Goal: Task Accomplishment & Management: Complete application form

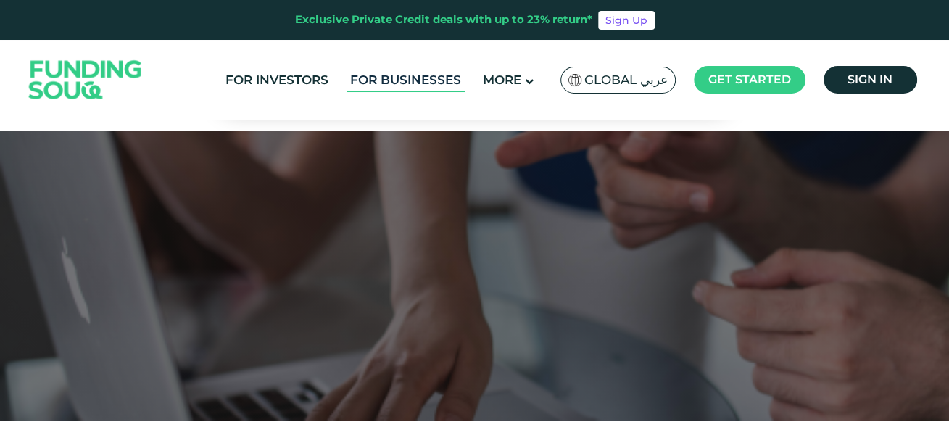
click at [386, 79] on link "For Businesses" at bounding box center [406, 80] width 118 height 24
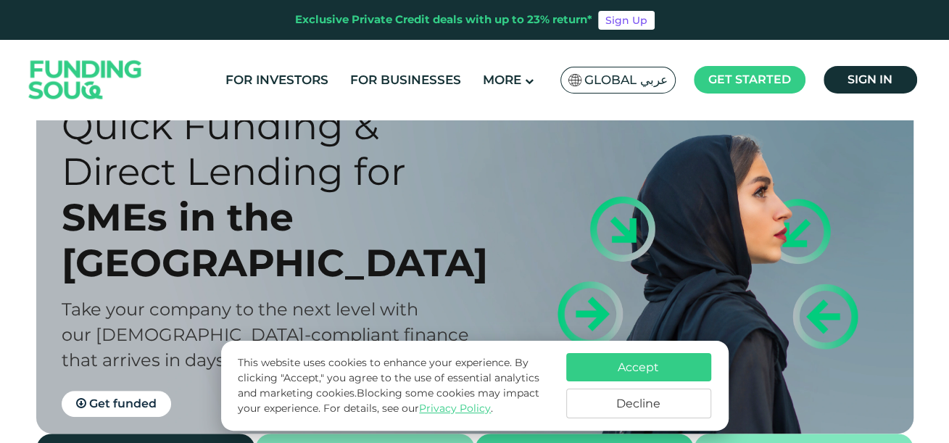
scroll to position [25, 0]
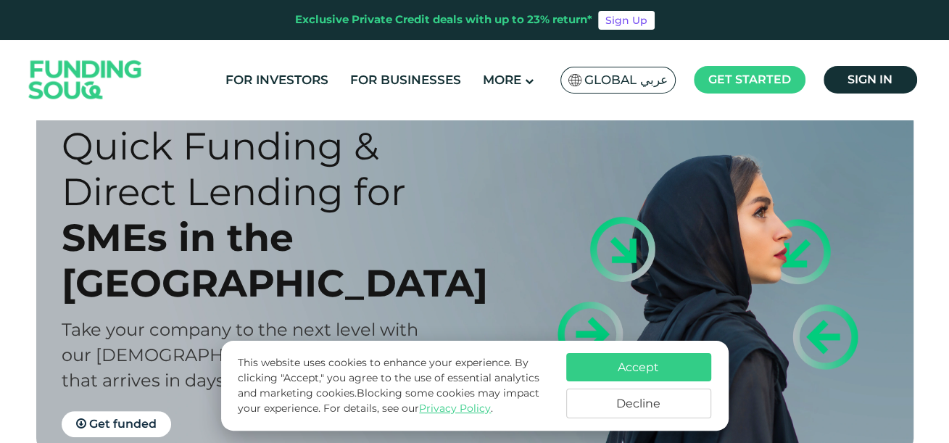
click at [614, 363] on button "Accept" at bounding box center [638, 367] width 145 height 28
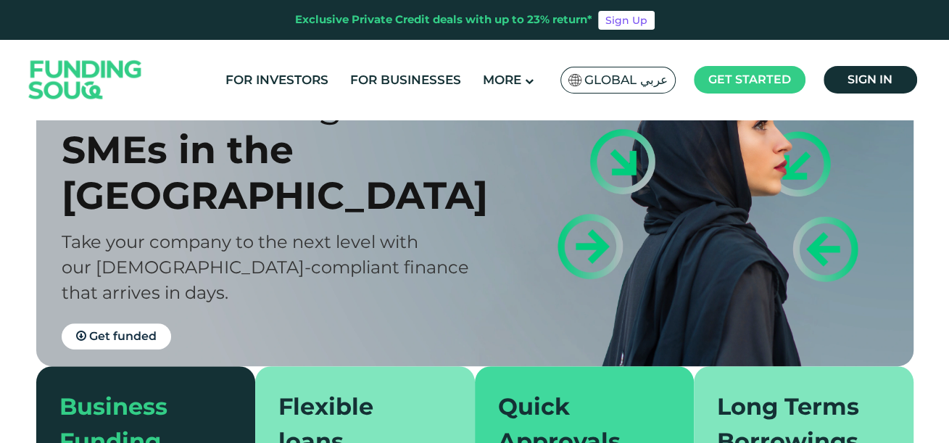
scroll to position [133, 0]
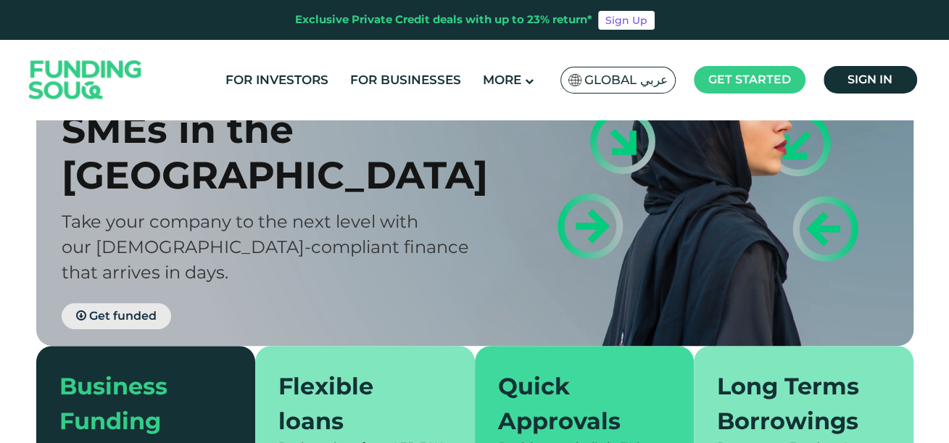
click at [117, 309] on span "Get funded" at bounding box center [122, 316] width 67 height 14
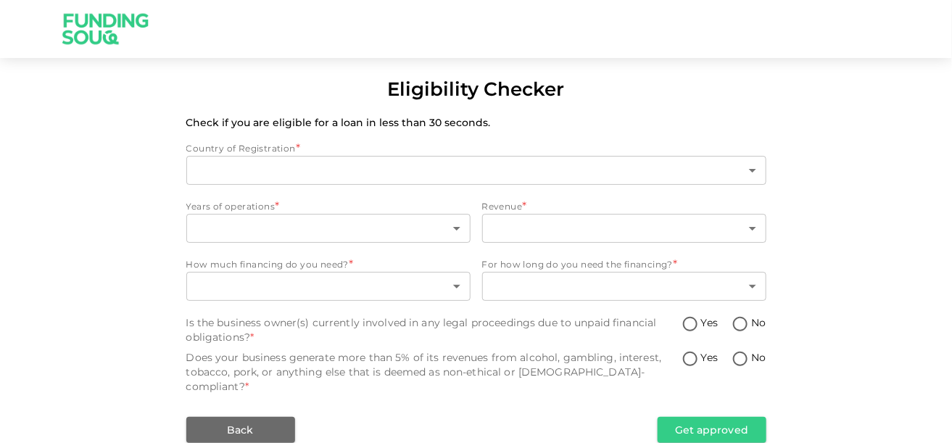
type input "1"
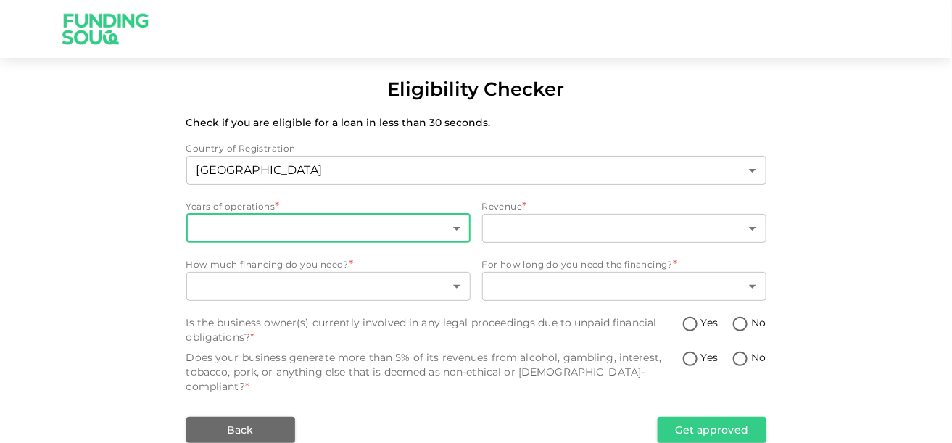
click at [268, 223] on body "Eligibility Checker Check if you are eligible for a loan in less than 30 second…" at bounding box center [476, 221] width 952 height 443
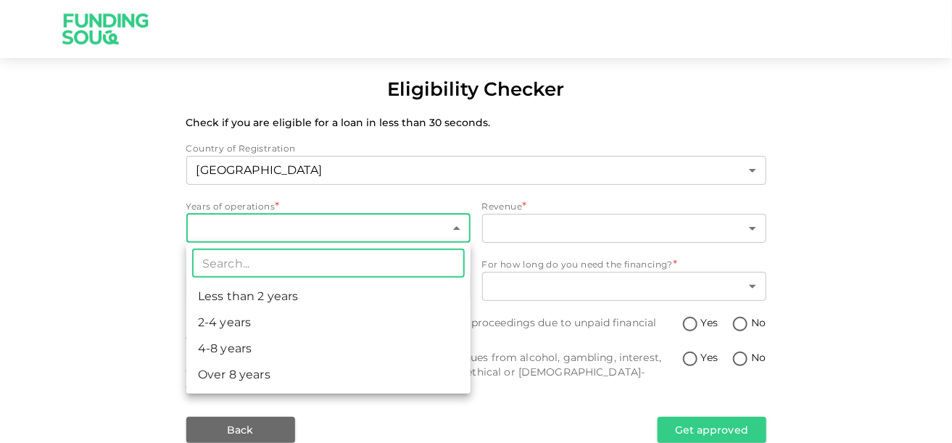
click at [240, 297] on li "Less than 2 years" at bounding box center [328, 297] width 284 height 26
type input "1"
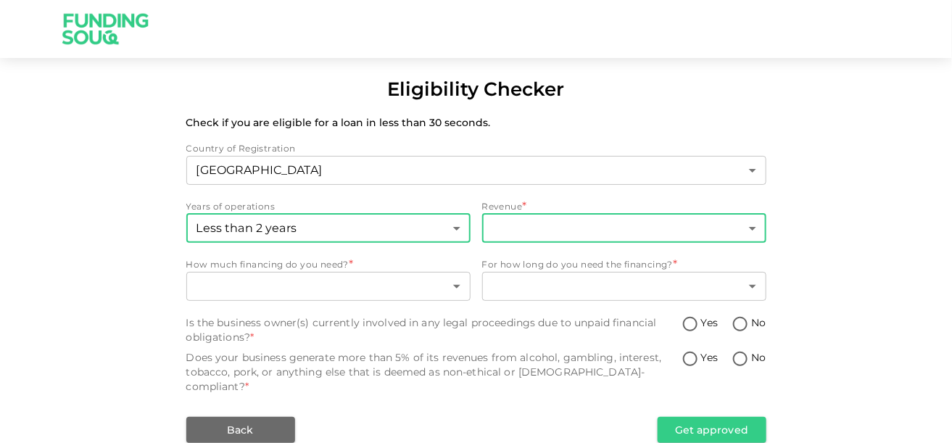
click at [571, 228] on body "Eligibility Checker Check if you are eligible for a loan in less than 30 second…" at bounding box center [476, 221] width 952 height 443
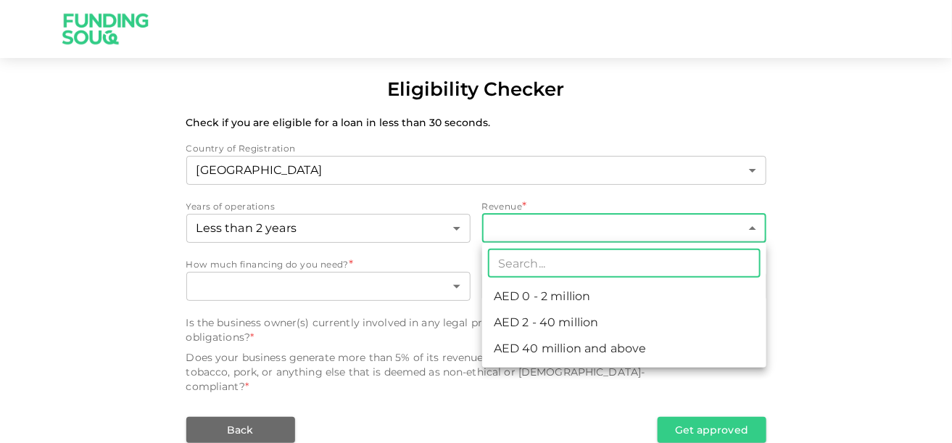
click at [556, 299] on li "AED 0 - 2 million" at bounding box center [624, 297] width 284 height 26
type input "1"
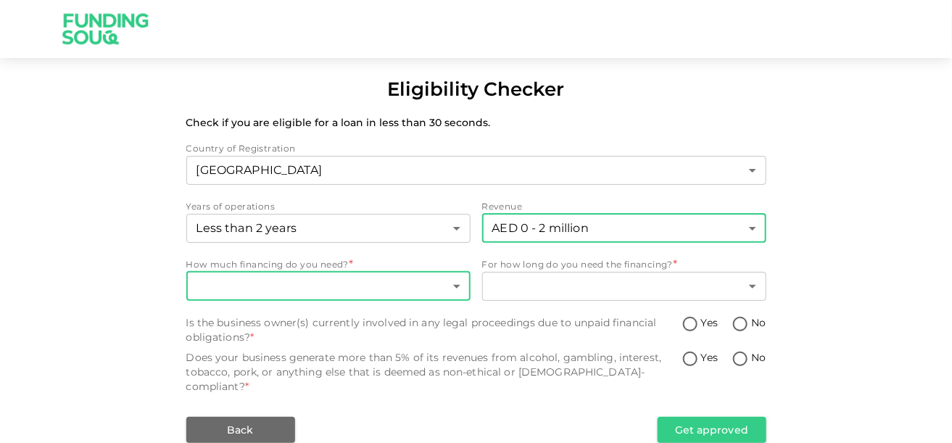
click at [290, 291] on body "Eligibility Checker Check if you are eligible for a loan in less than 30 second…" at bounding box center [476, 221] width 952 height 443
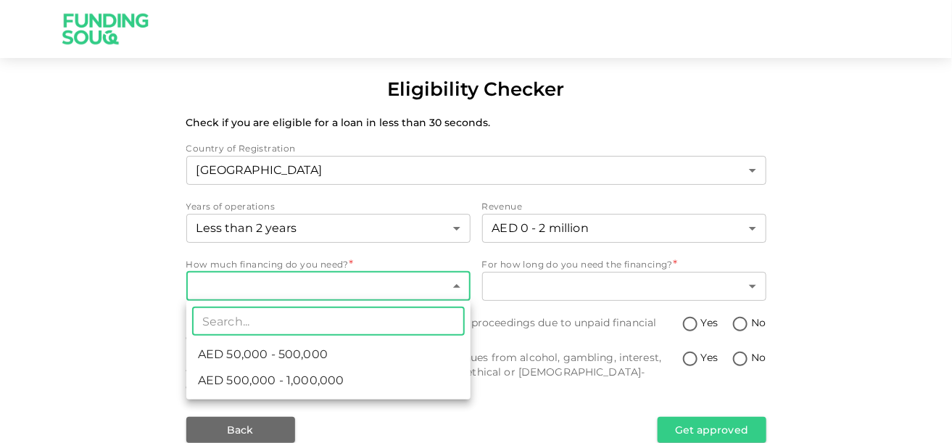
click at [293, 355] on span "AED 50,000 - 500,000" at bounding box center [263, 354] width 130 height 17
type input "1"
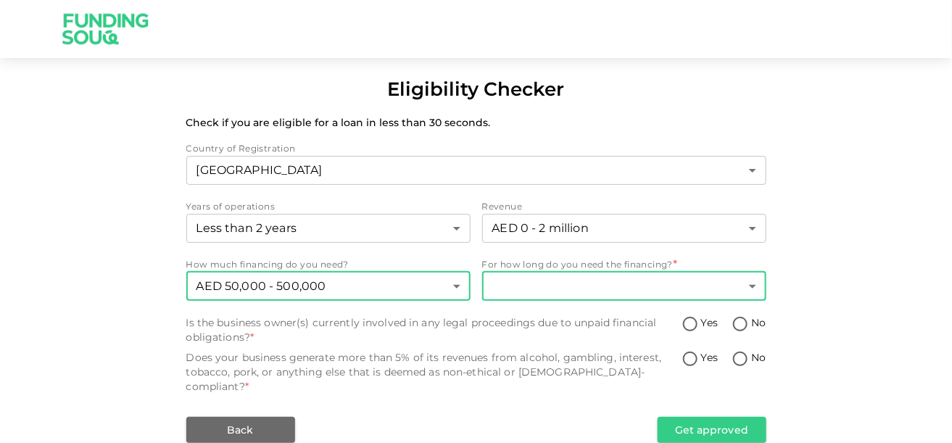
click at [602, 286] on body "Eligibility Checker Check if you are eligible for a loan in less than 30 second…" at bounding box center [476, 221] width 952 height 443
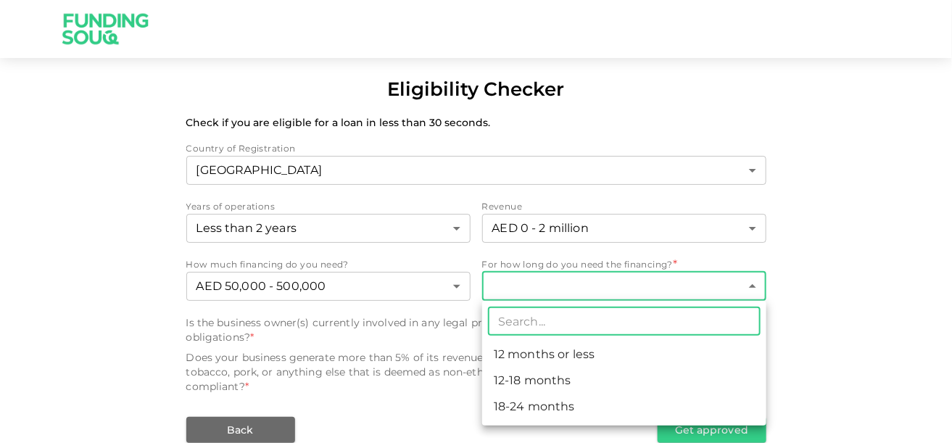
click at [542, 354] on li "12 months or less" at bounding box center [624, 355] width 284 height 26
type input "1"
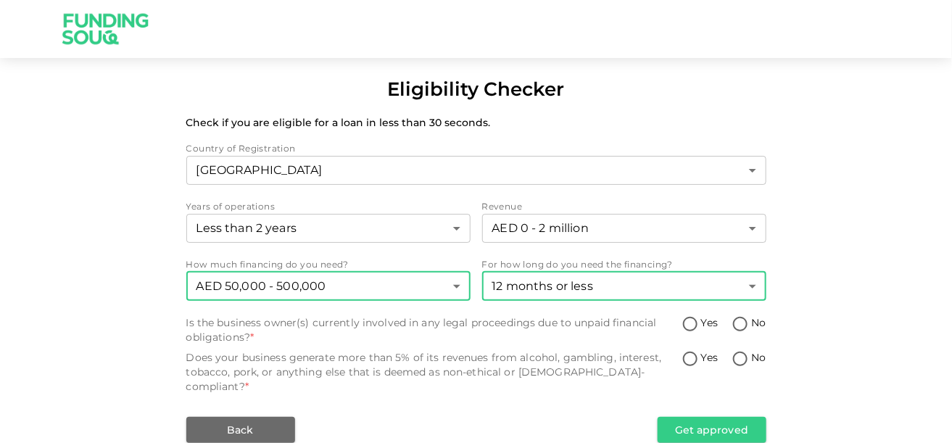
click at [262, 286] on body "Eligibility Checker Check if you are eligible for a loan in less than 30 second…" at bounding box center [476, 221] width 952 height 443
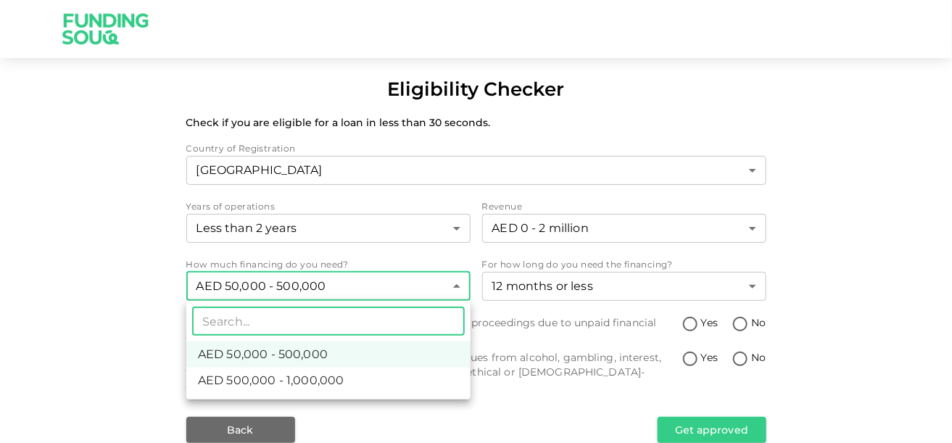
click at [264, 384] on span "AED 500,000 - 1,000,000" at bounding box center [271, 380] width 146 height 17
type input "2"
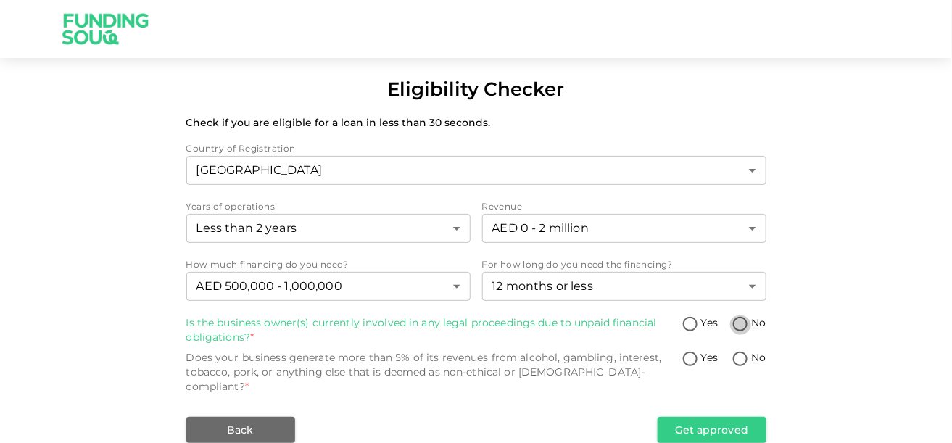
click at [743, 323] on input "No" at bounding box center [740, 325] width 22 height 20
radio input "true"
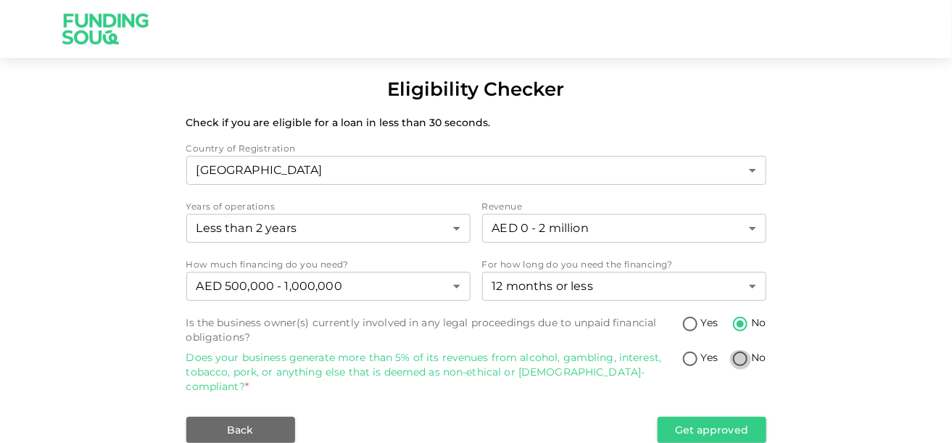
click at [738, 360] on input "No" at bounding box center [740, 360] width 22 height 20
radio input "true"
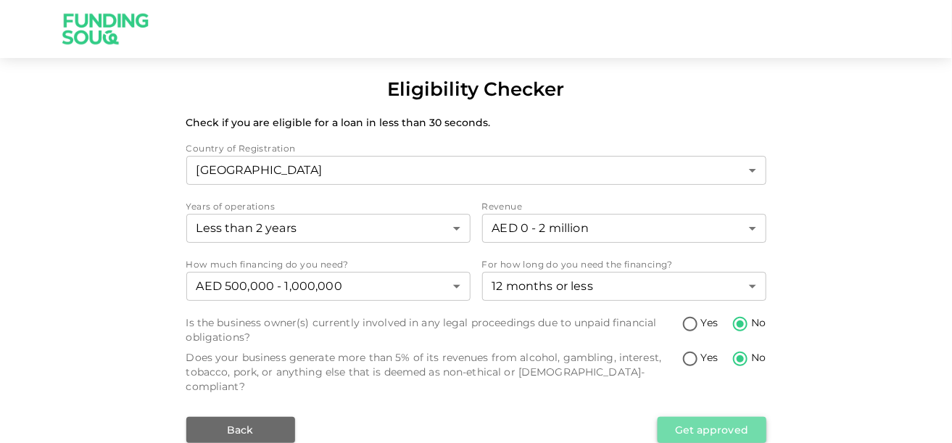
click at [711, 417] on button "Get approved" at bounding box center [712, 430] width 109 height 26
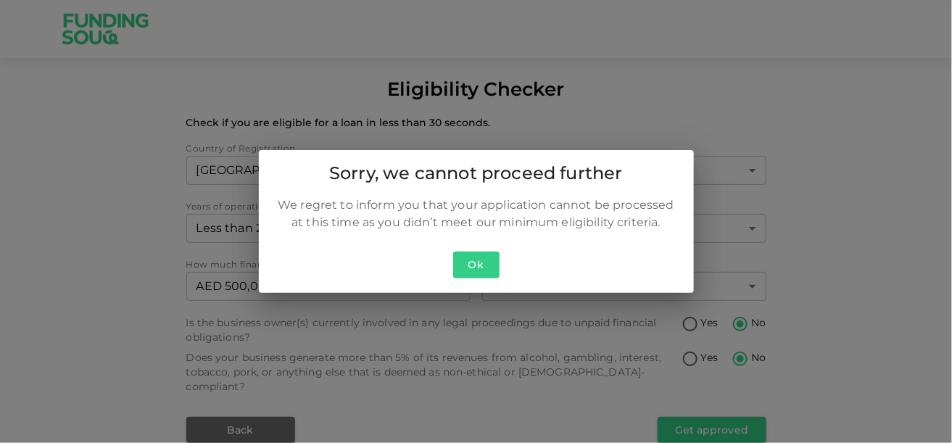
click at [478, 268] on button "Ok" at bounding box center [476, 265] width 46 height 27
